Goal: Navigation & Orientation: Understand site structure

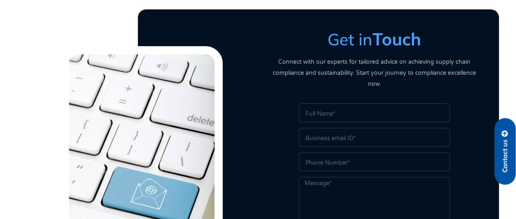
scroll to position [1453, 0]
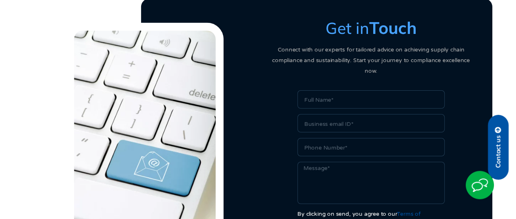
scroll to position [409, 0]
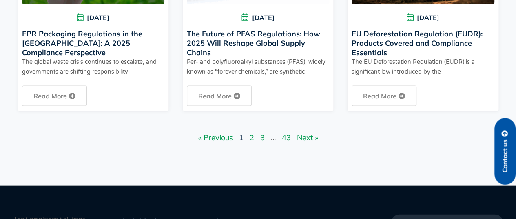
scroll to position [992, 0]
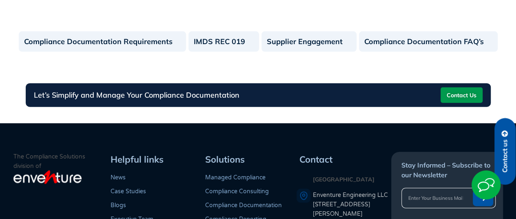
scroll to position [824, 0]
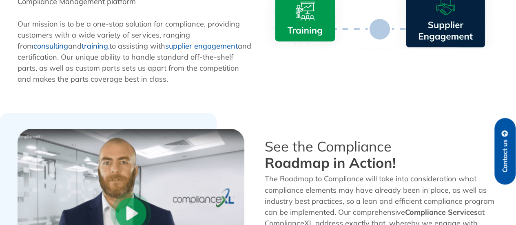
scroll to position [495, 0]
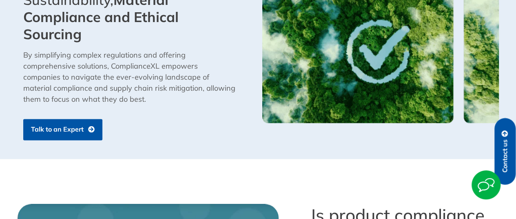
scroll to position [612, 0]
